Goal: Navigation & Orientation: Find specific page/section

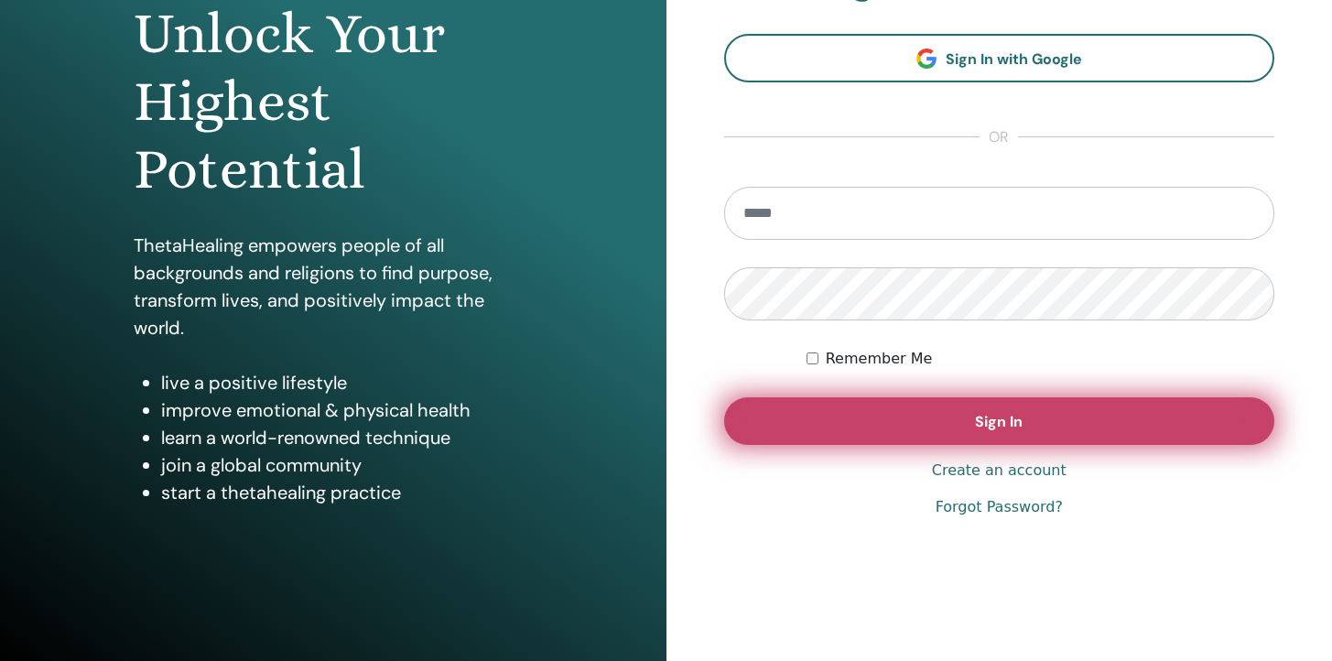
scroll to position [218, 0]
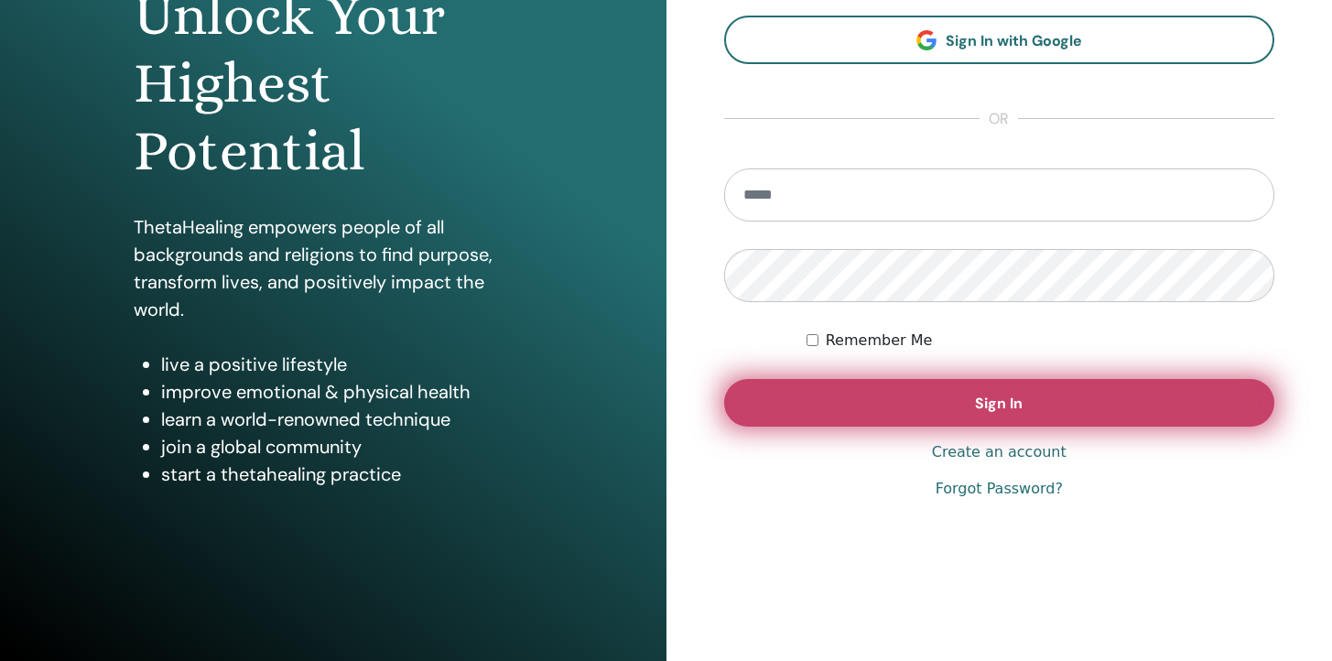
type input "**********"
click at [928, 406] on button "Sign In" at bounding box center [999, 403] width 551 height 48
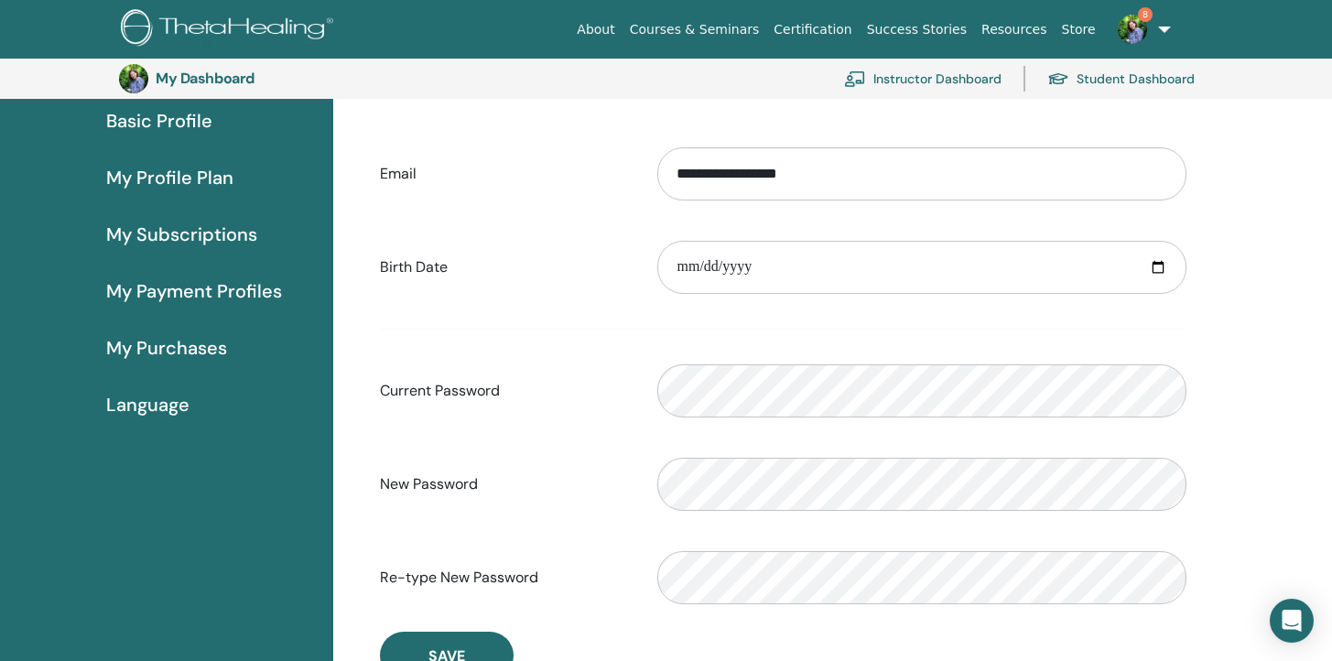
scroll to position [174, 0]
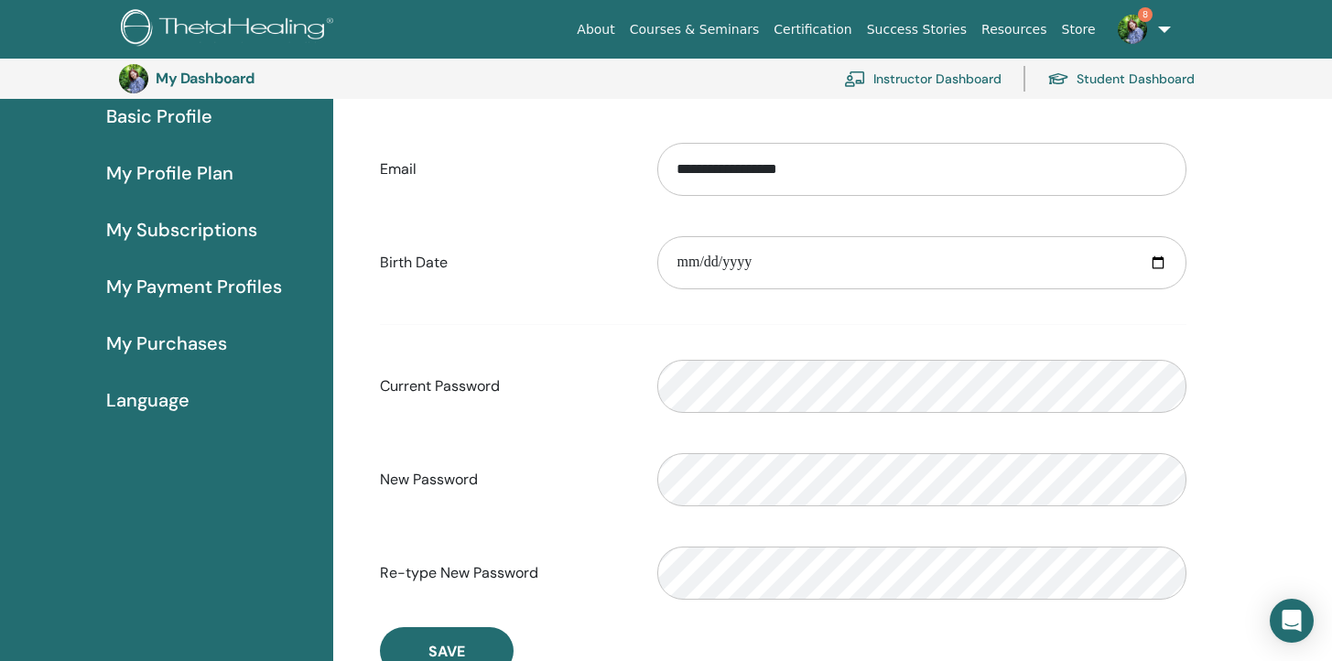
click at [198, 171] on span "My Profile Plan" at bounding box center [169, 172] width 127 height 27
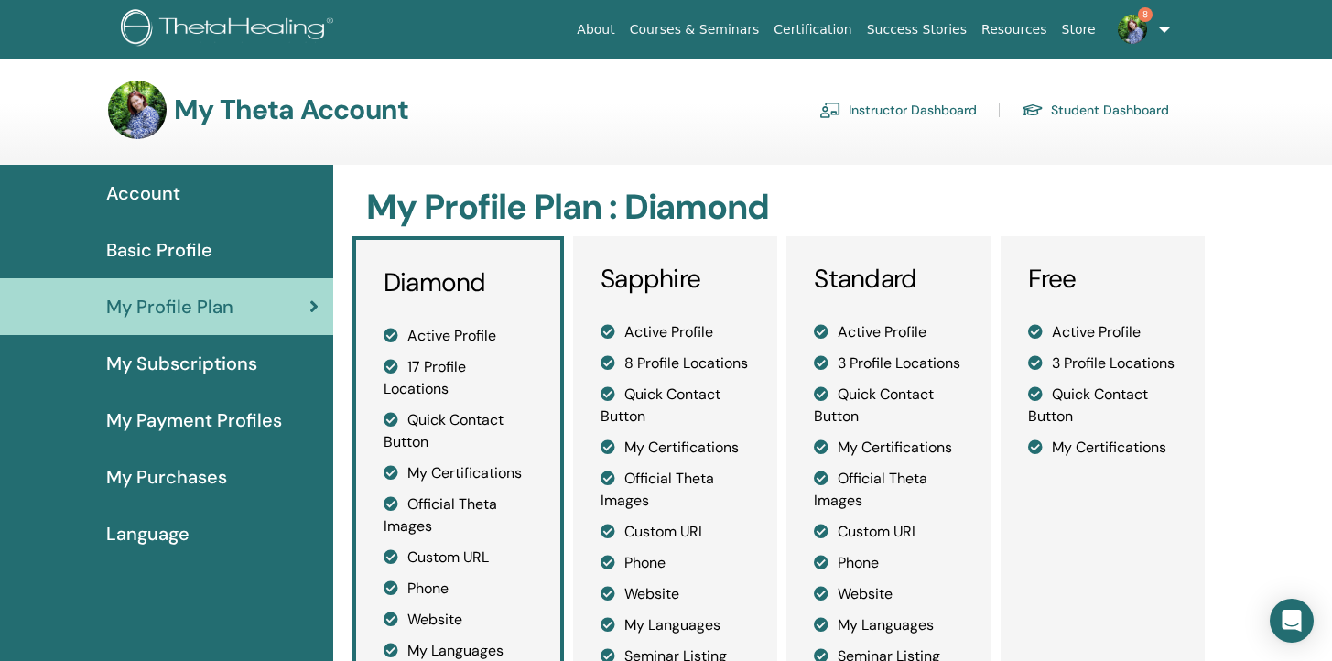
click at [195, 367] on span "My Subscriptions" at bounding box center [181, 363] width 151 height 27
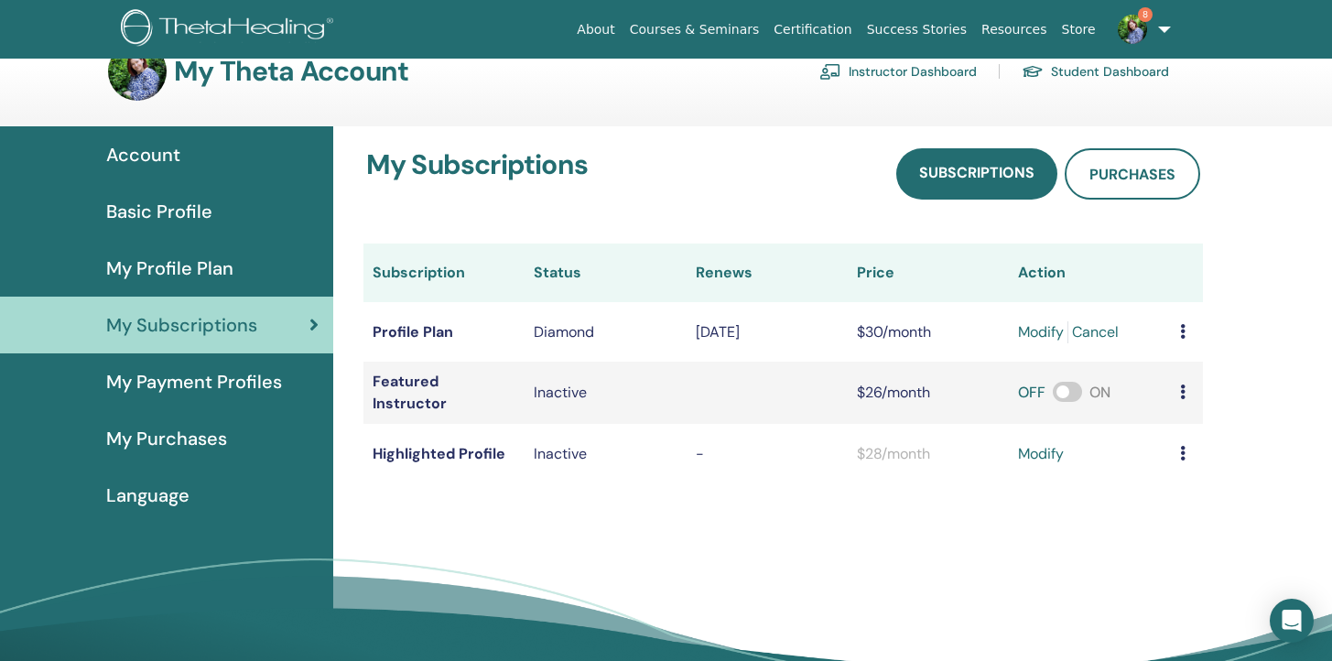
scroll to position [27, 0]
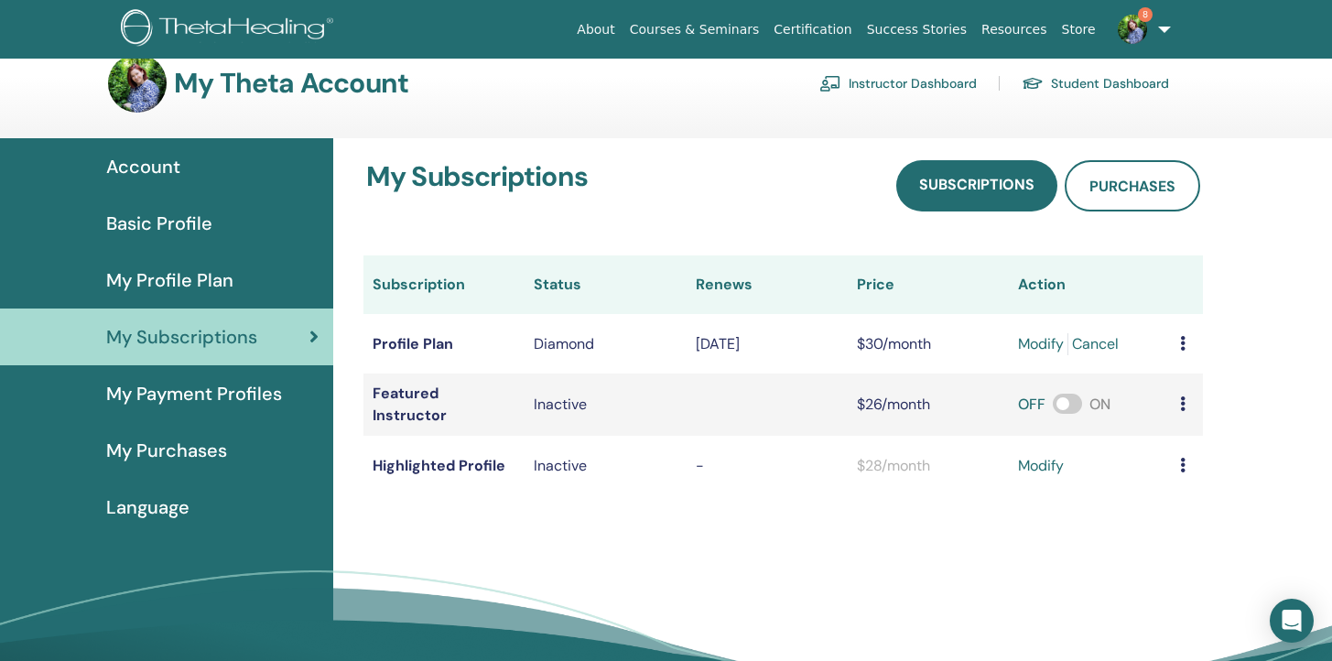
click at [181, 509] on span "Language" at bounding box center [147, 506] width 83 height 27
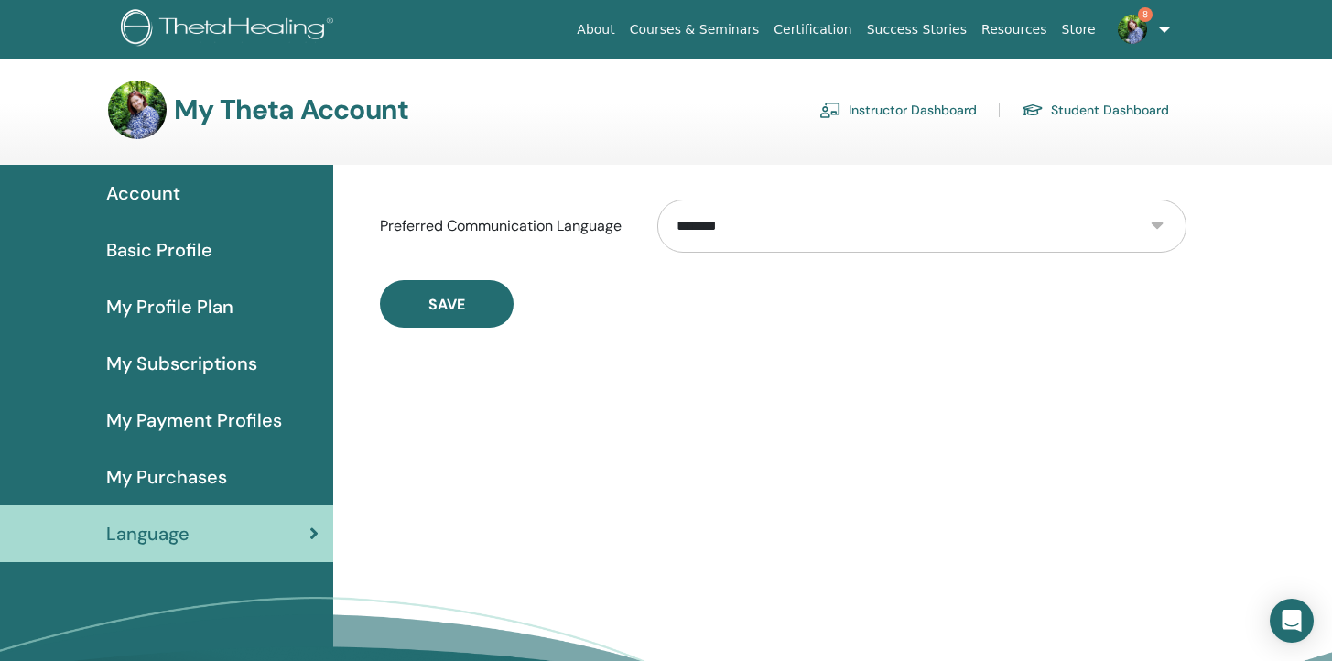
click at [157, 196] on span "Account" at bounding box center [143, 192] width 74 height 27
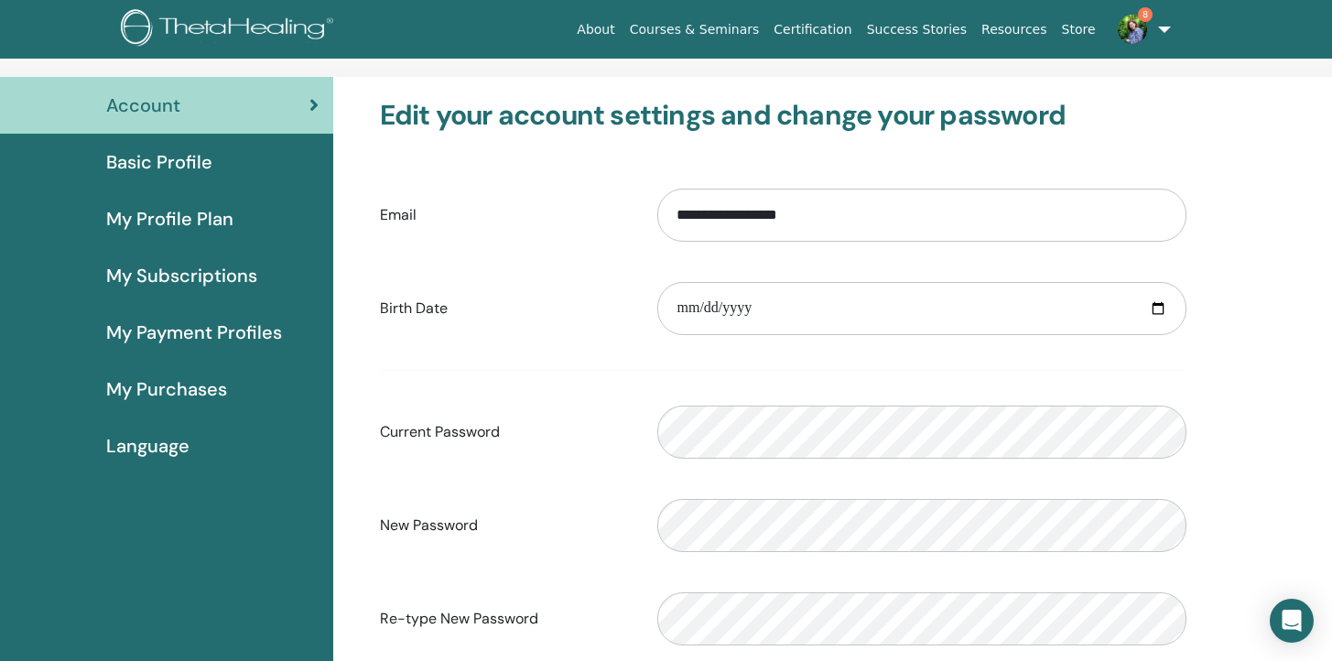
scroll to position [84, 0]
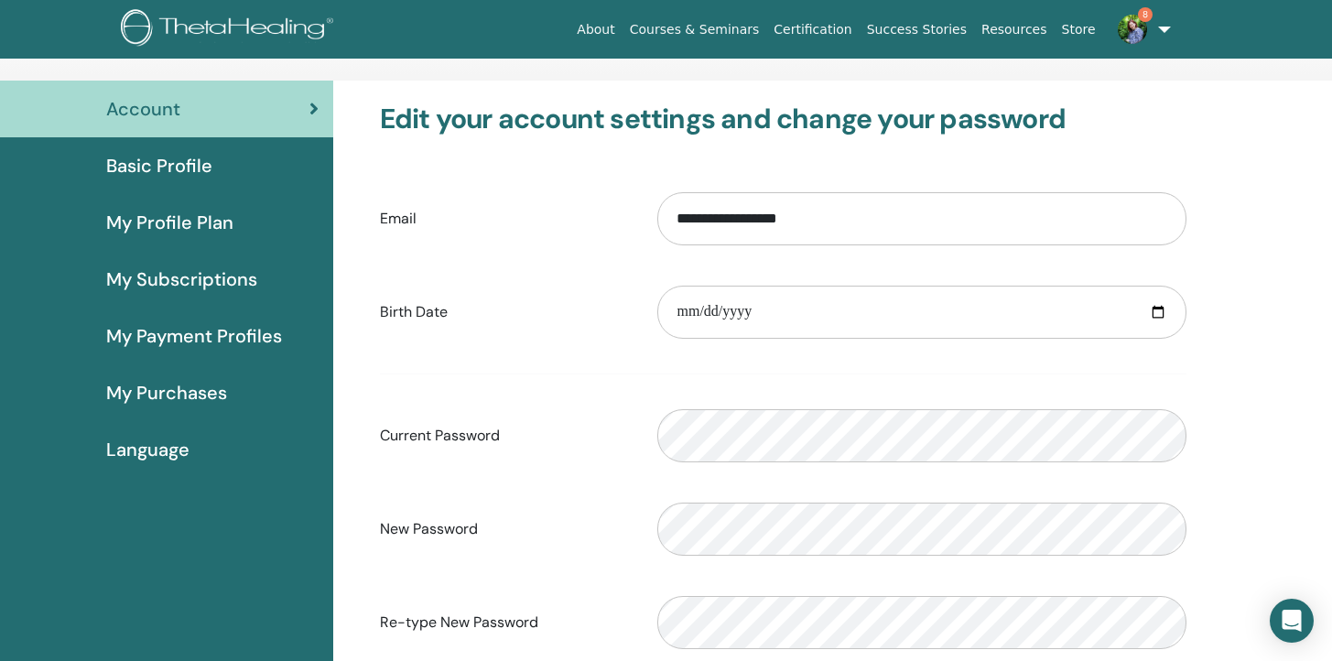
click at [187, 221] on span "My Profile Plan" at bounding box center [169, 222] width 127 height 27
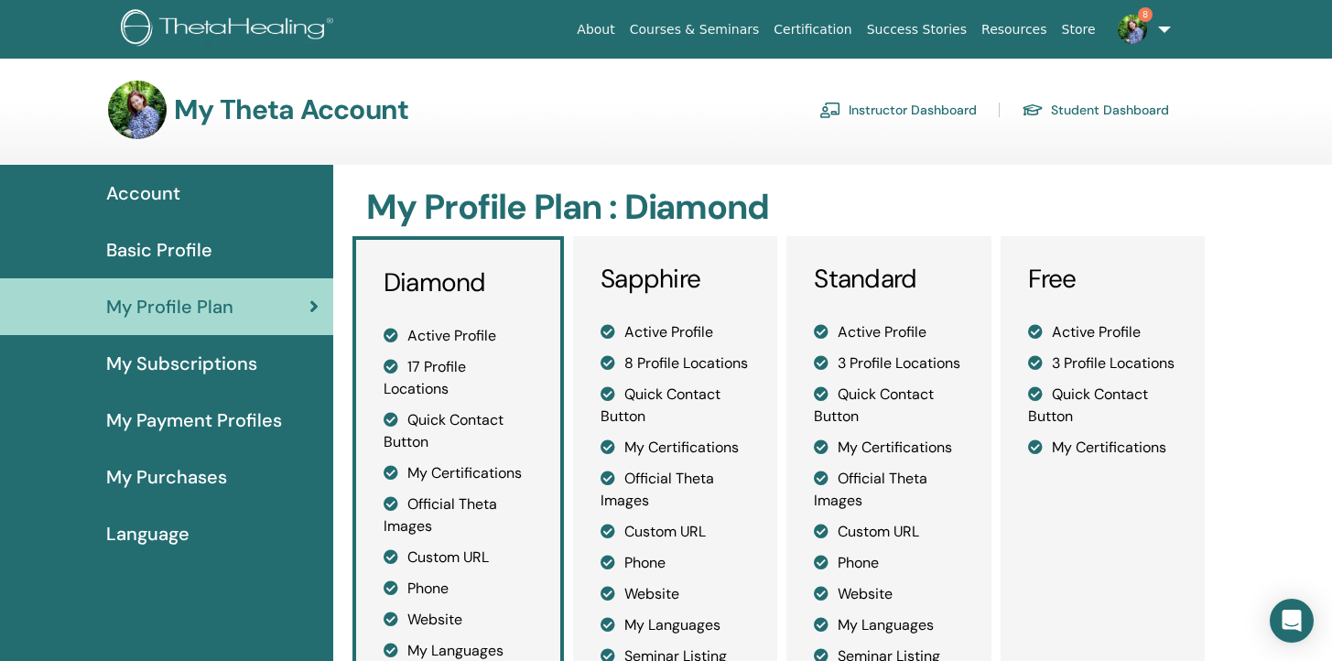
click at [815, 29] on link "Certification" at bounding box center [812, 30] width 92 height 34
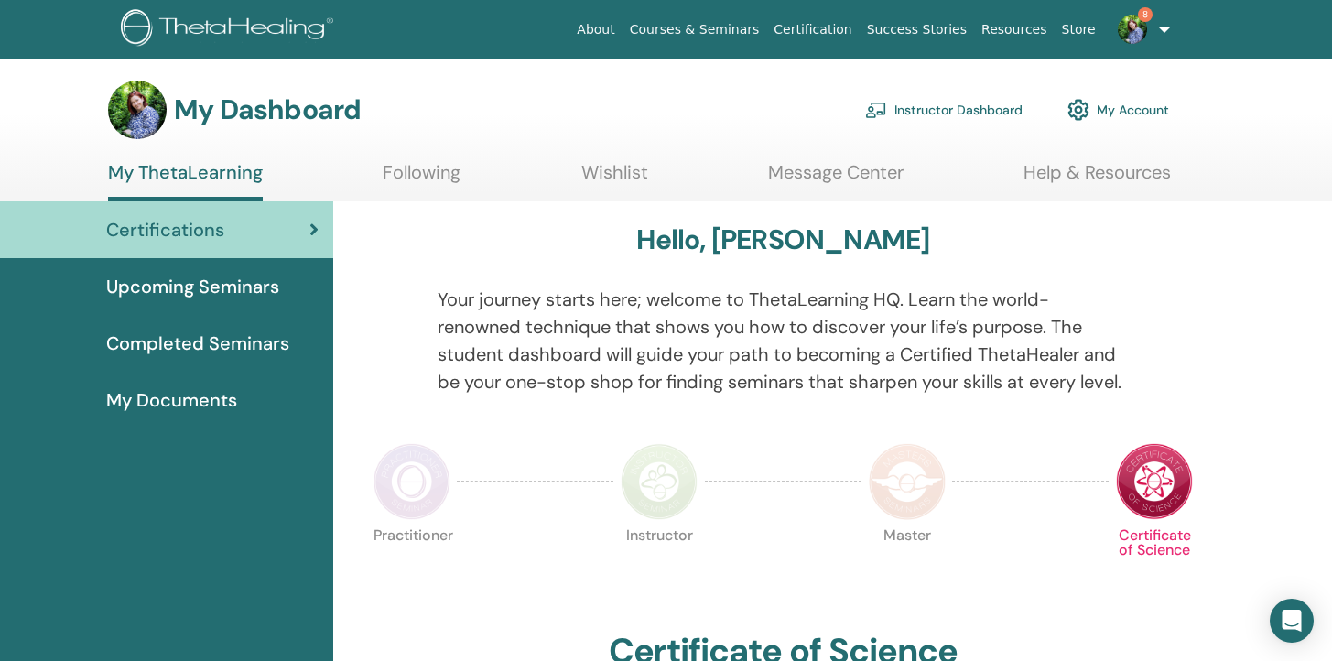
click at [1164, 27] on link "8" at bounding box center [1140, 29] width 75 height 59
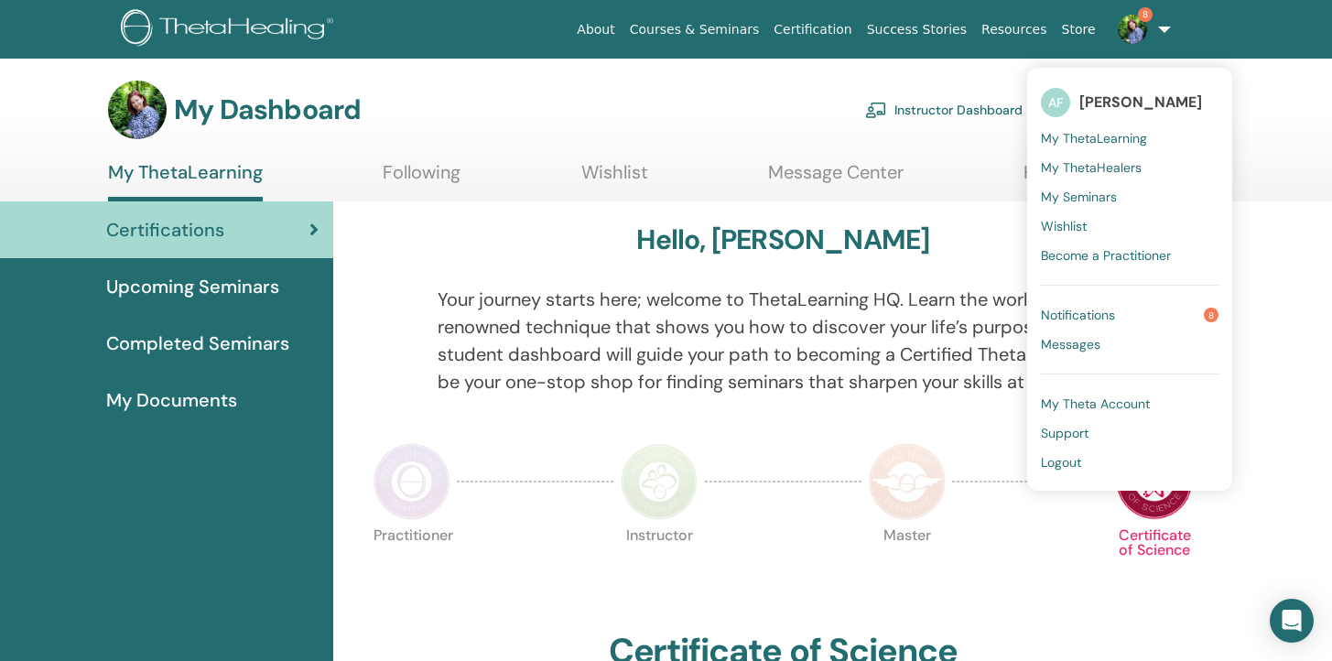
click at [1073, 461] on span "Logout" at bounding box center [1061, 462] width 40 height 16
